Goal: Navigation & Orientation: Find specific page/section

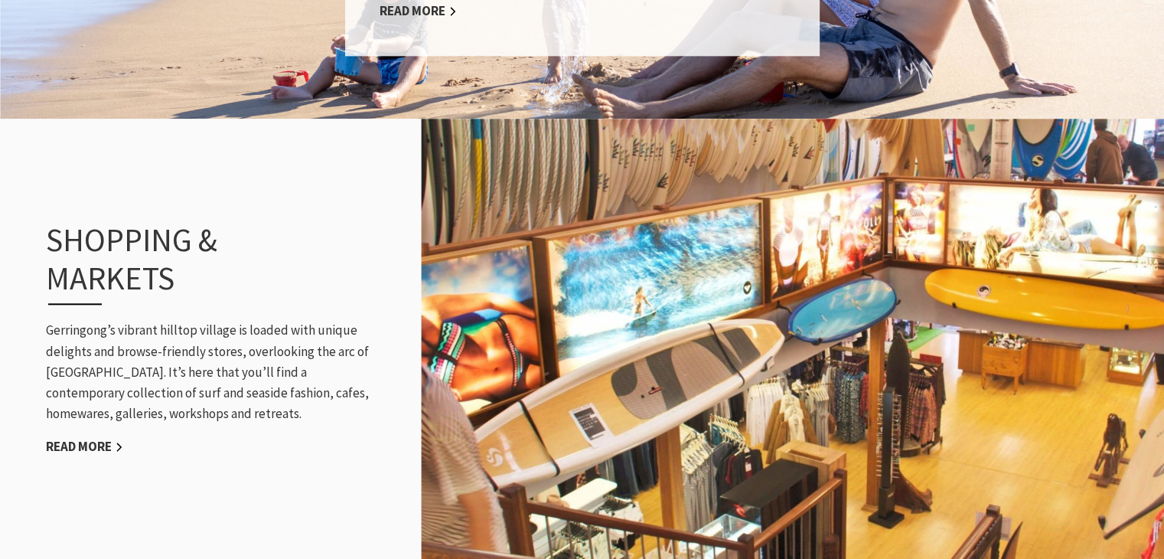
scroll to position [1683, 0]
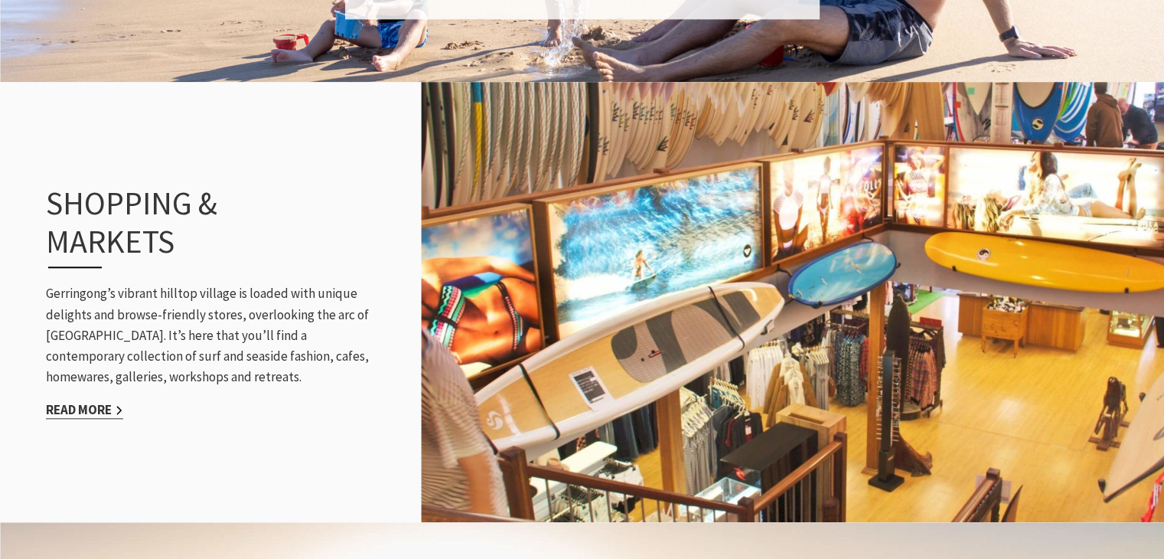
click at [111, 401] on link "Read More" at bounding box center [84, 410] width 77 height 18
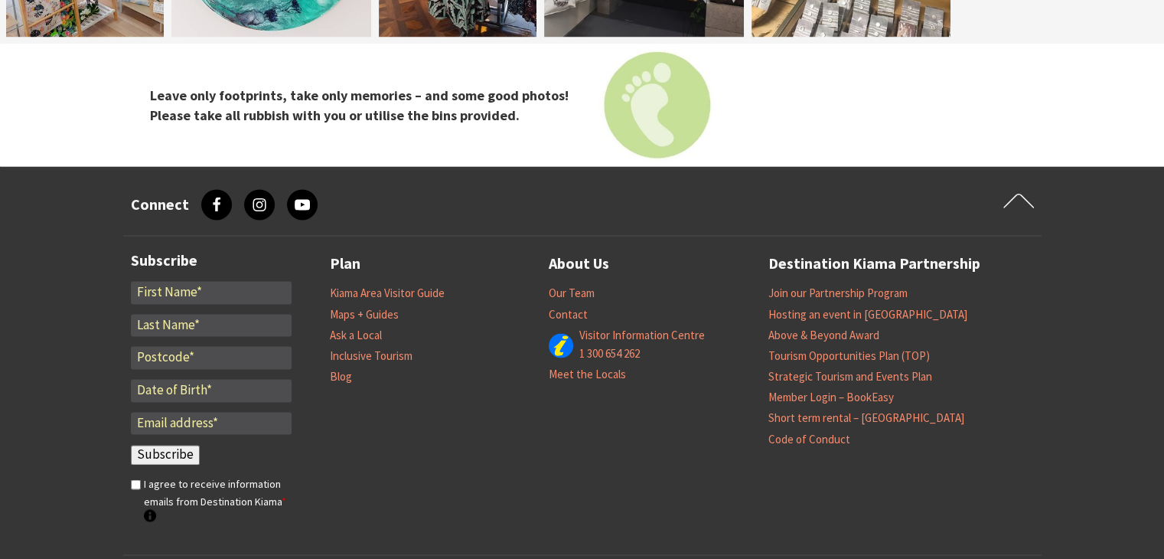
scroll to position [2372, 0]
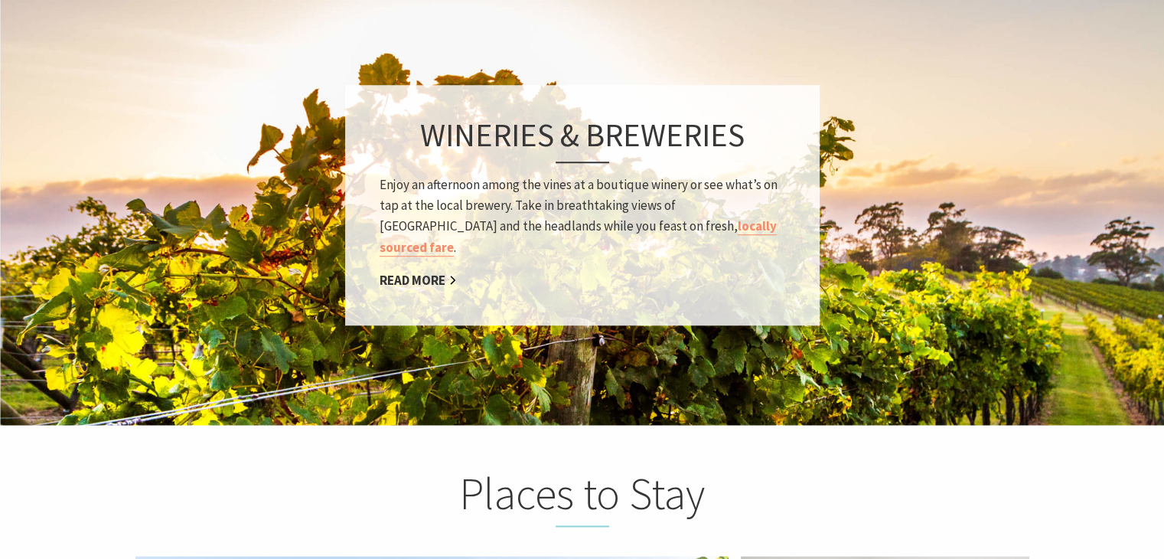
scroll to position [2219, 0]
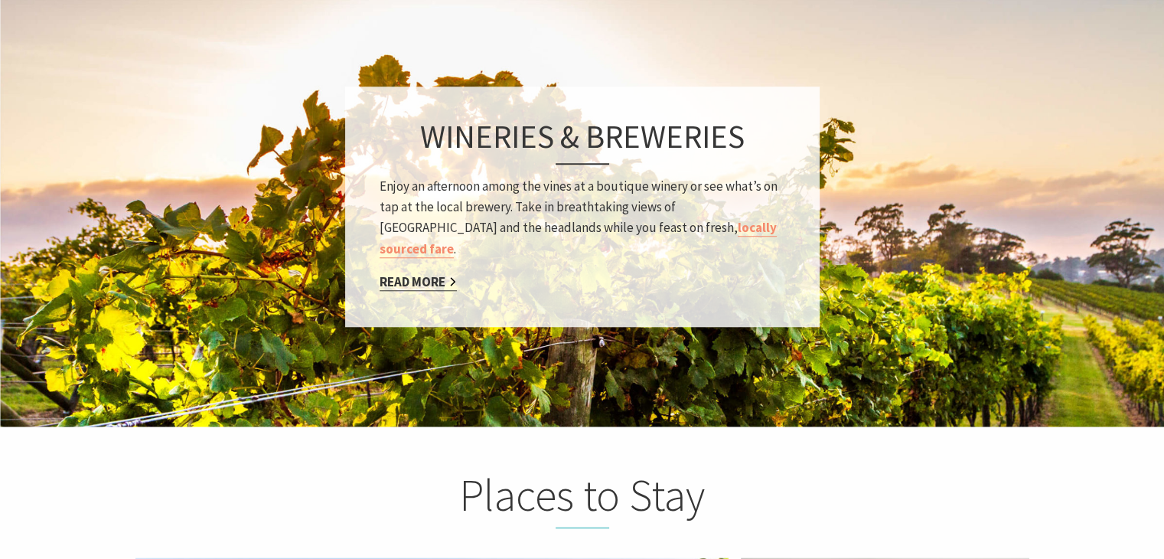
click at [411, 273] on link "Read More" at bounding box center [418, 282] width 77 height 18
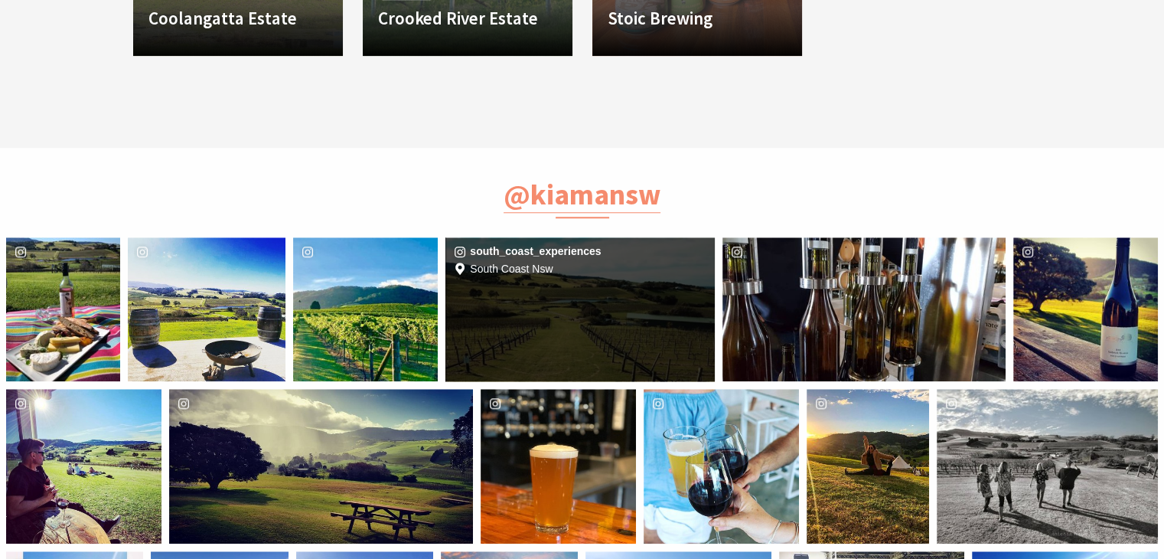
scroll to position [1836, 0]
